Goal: Navigation & Orientation: Find specific page/section

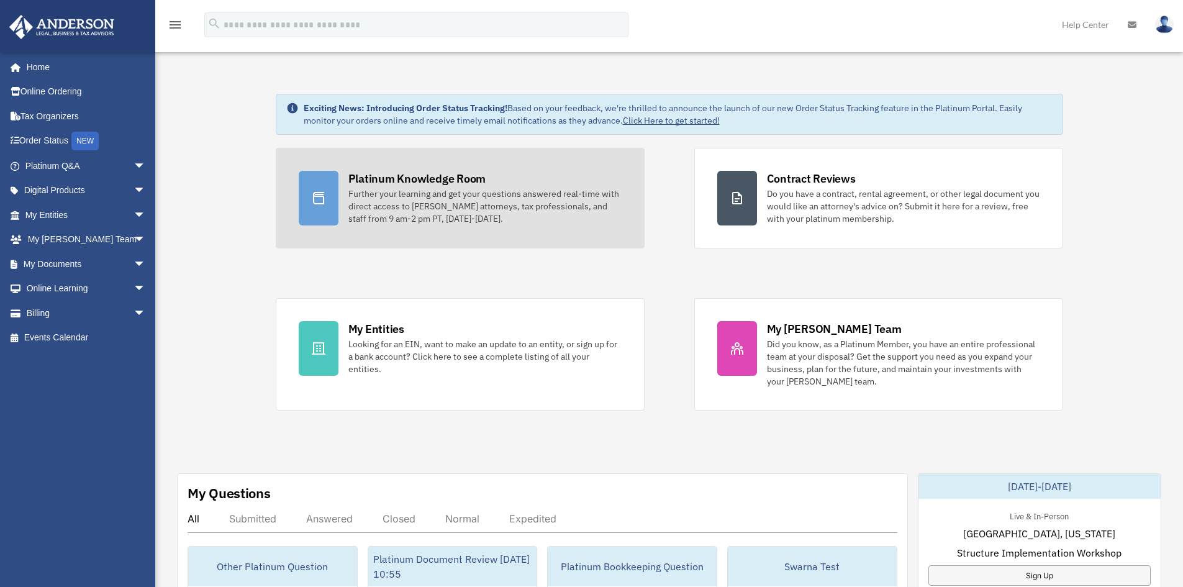
click at [421, 184] on div "Platinum Knowledge Room" at bounding box center [417, 179] width 138 height 16
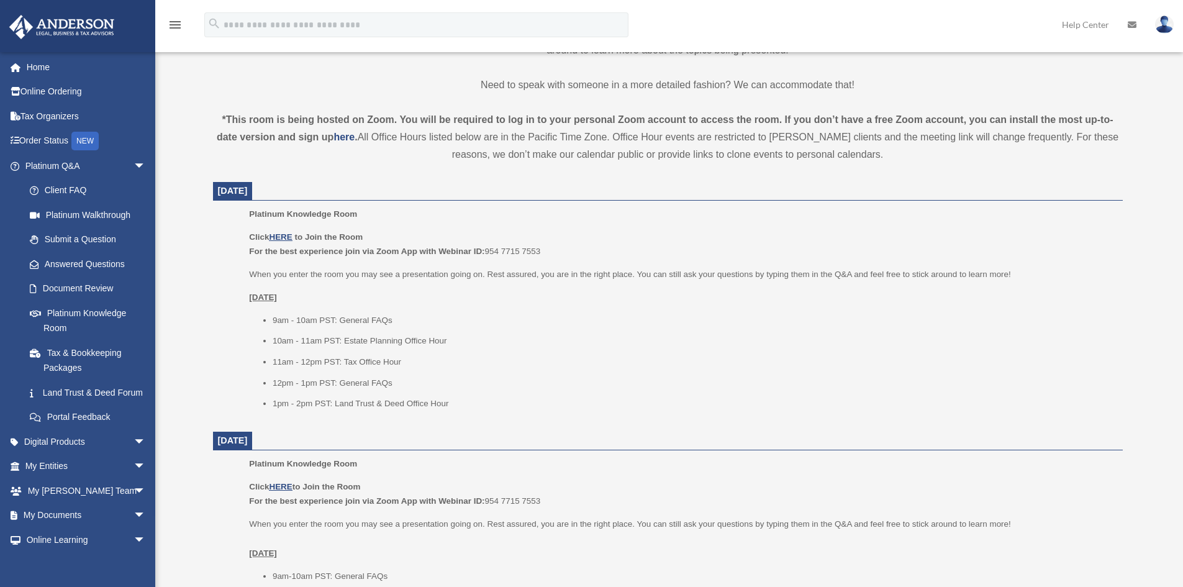
scroll to position [373, 0]
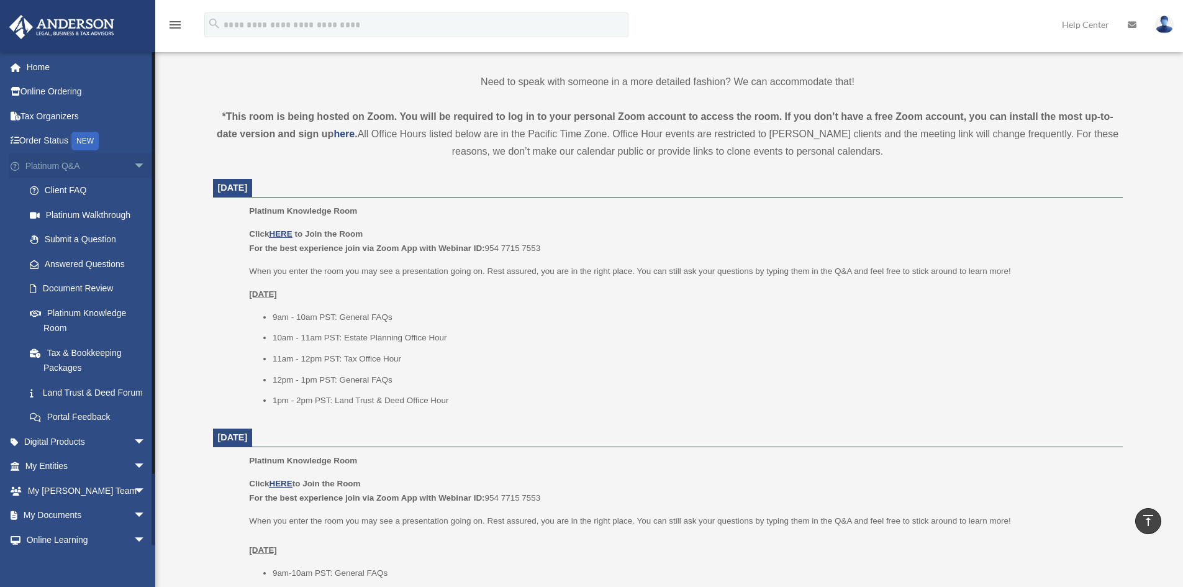
click at [134, 163] on span "arrow_drop_down" at bounding box center [146, 165] width 25 height 25
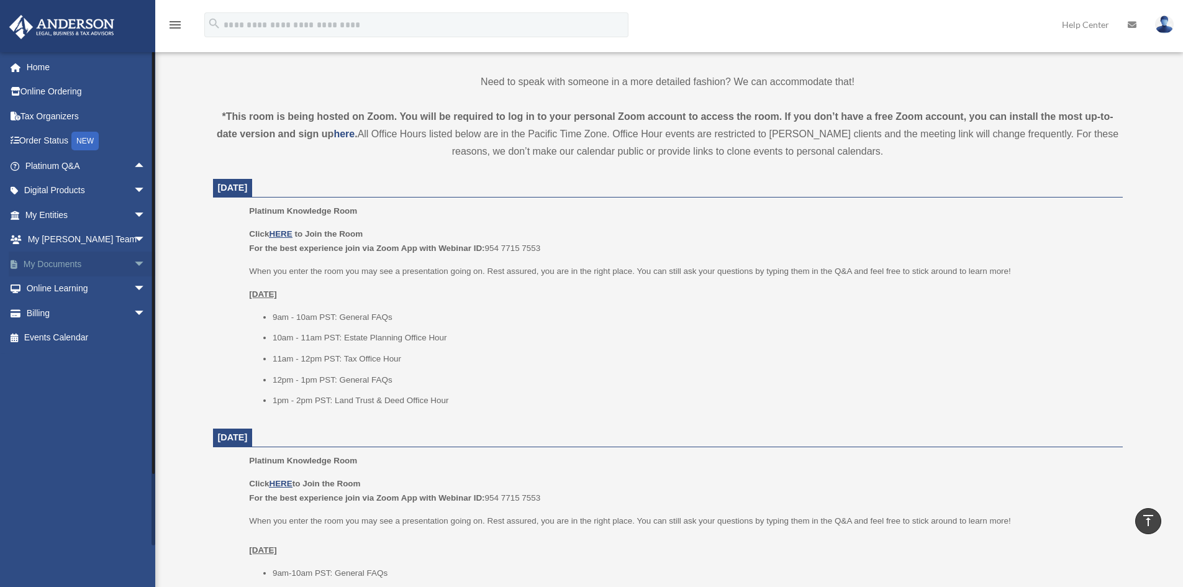
click at [134, 261] on span "arrow_drop_down" at bounding box center [146, 263] width 25 height 25
click at [86, 334] on link "Forms Library" at bounding box center [90, 337] width 147 height 25
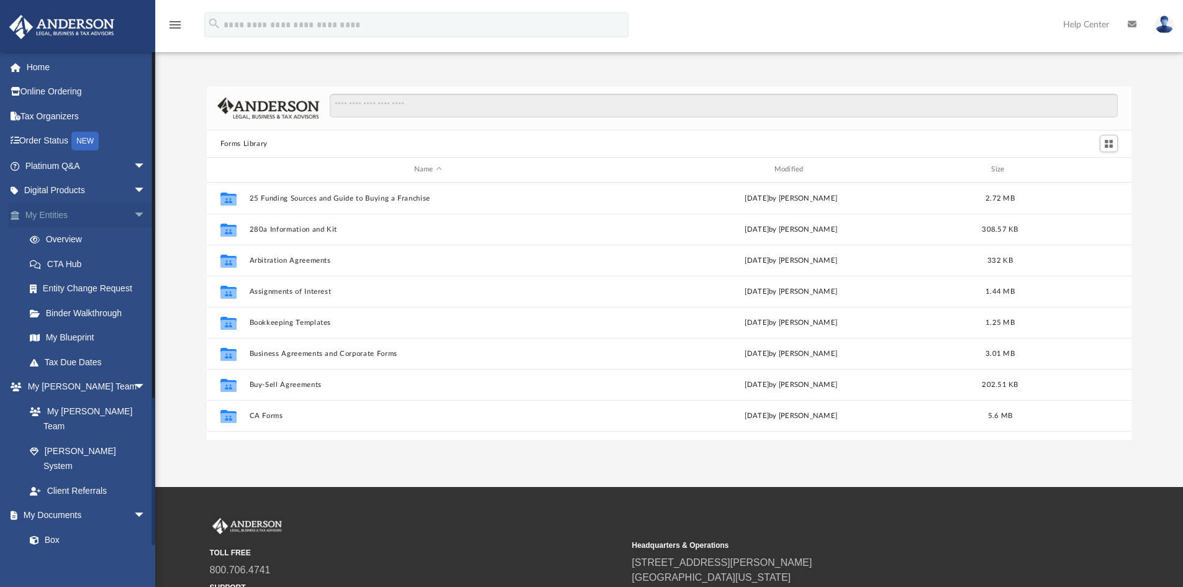
scroll to position [273, 915]
click at [134, 211] on span "arrow_drop_down" at bounding box center [146, 214] width 25 height 25
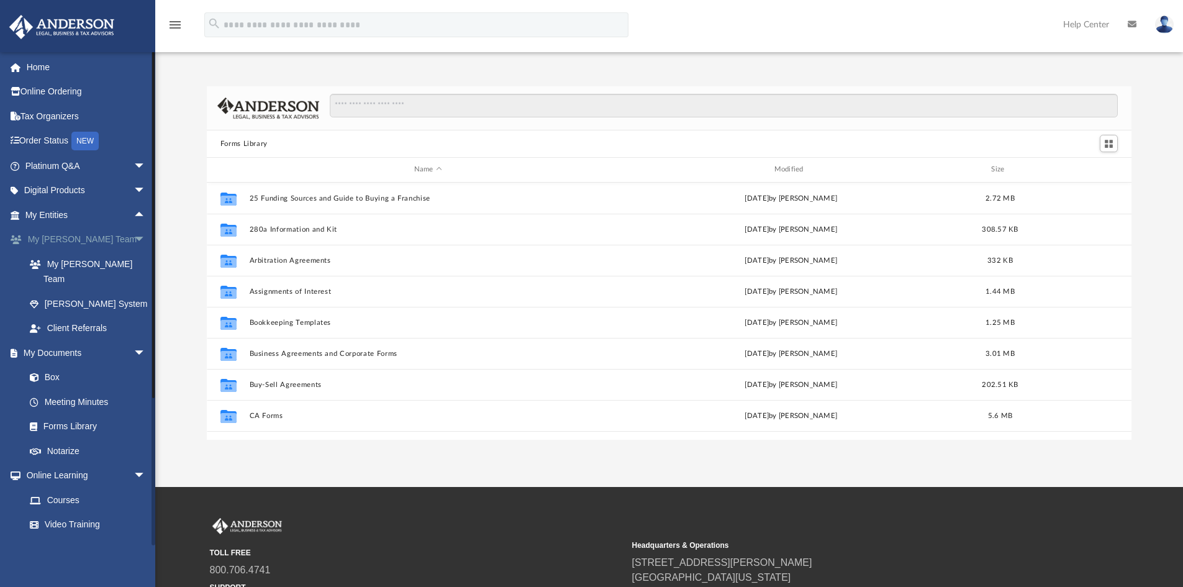
click at [134, 237] on span "arrow_drop_down" at bounding box center [146, 239] width 25 height 25
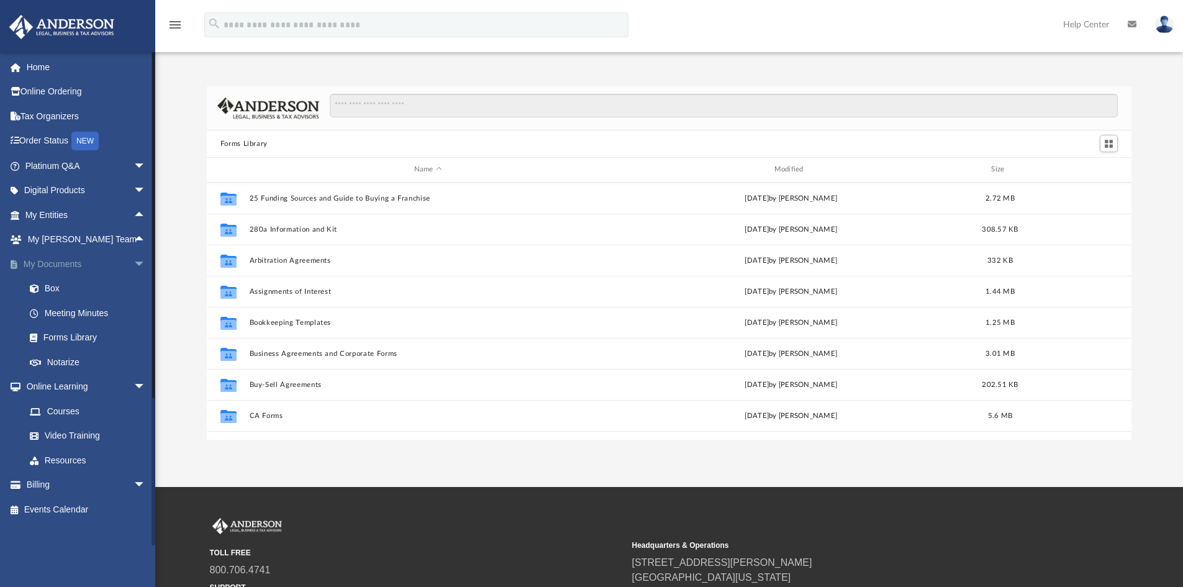
click at [137, 266] on span "arrow_drop_down" at bounding box center [146, 263] width 25 height 25
click at [134, 286] on span "arrow_drop_down" at bounding box center [146, 288] width 25 height 25
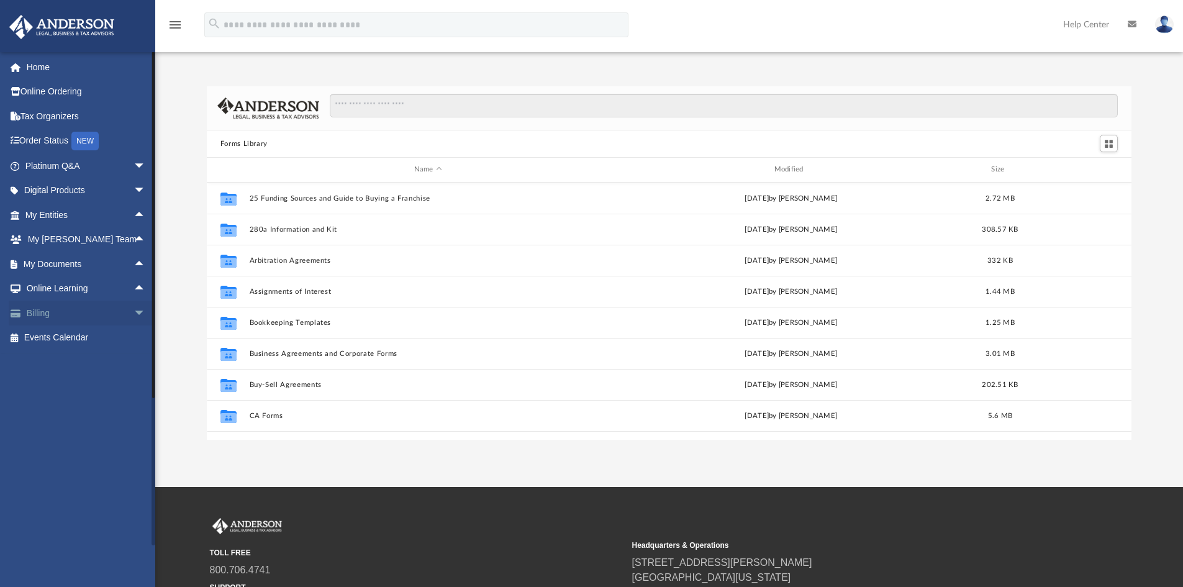
click at [134, 309] on span "arrow_drop_down" at bounding box center [146, 313] width 25 height 25
click at [134, 309] on span "arrow_drop_up" at bounding box center [146, 313] width 25 height 25
click at [134, 310] on span "arrow_drop_down" at bounding box center [146, 313] width 25 height 25
click at [134, 310] on span "arrow_drop_up" at bounding box center [146, 313] width 25 height 25
